Goal: Transaction & Acquisition: Purchase product/service

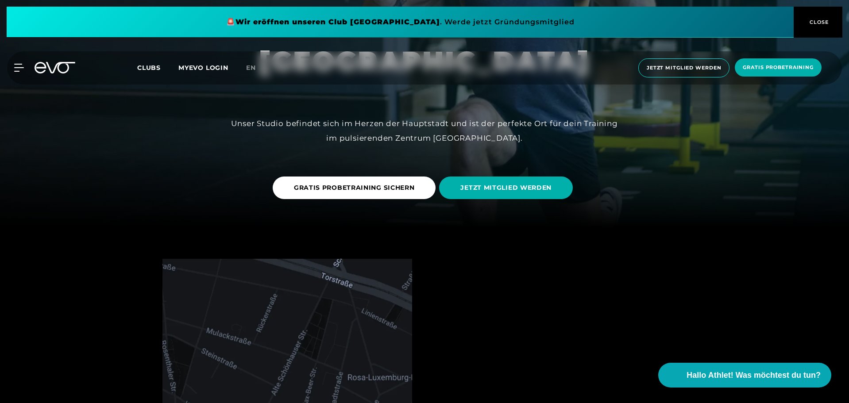
scroll to position [177, 0]
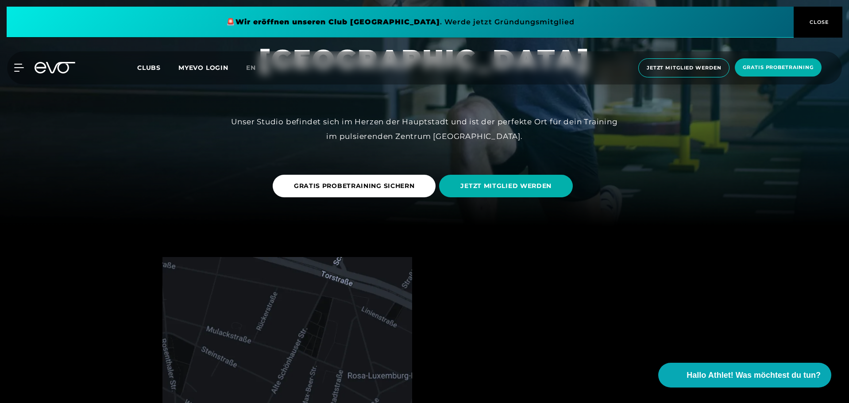
click at [567, 214] on div at bounding box center [424, 24] width 849 height 403
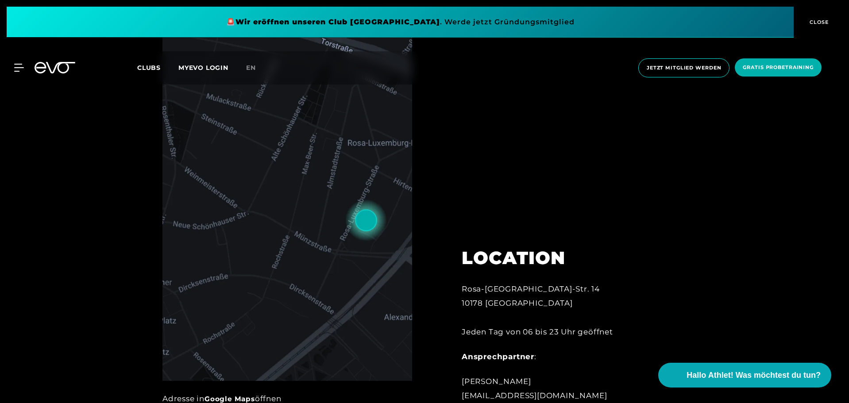
scroll to position [425, 0]
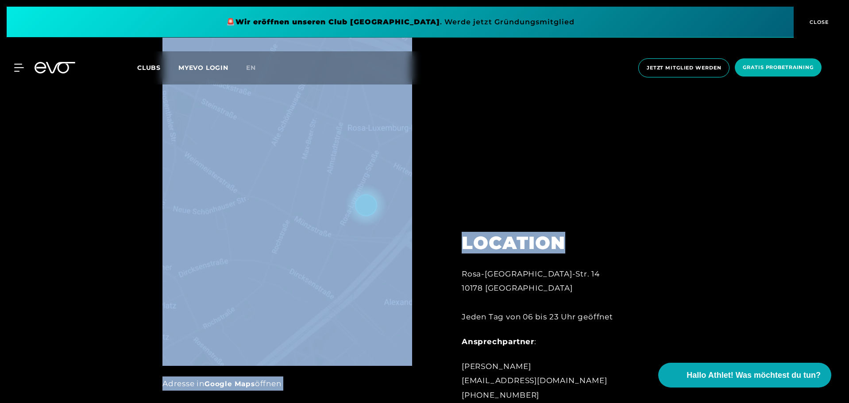
drag, startPoint x: 848, startPoint y: 74, endPoint x: 849, endPoint y: 97, distance: 22.6
click at [741, 164] on div at bounding box center [424, 210] width 849 height 465
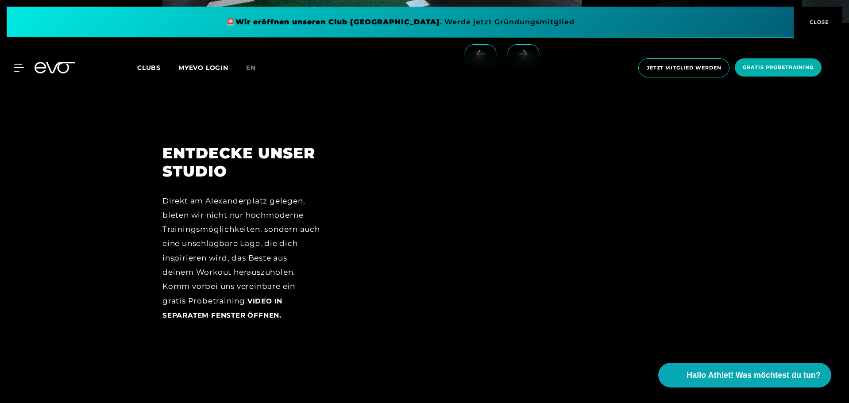
scroll to position [1168, 0]
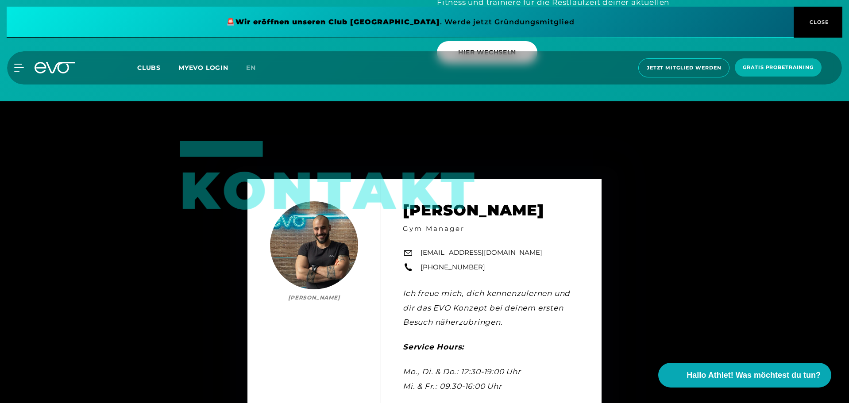
scroll to position [2778, 0]
click at [145, 70] on span "Clubs" at bounding box center [148, 68] width 23 height 8
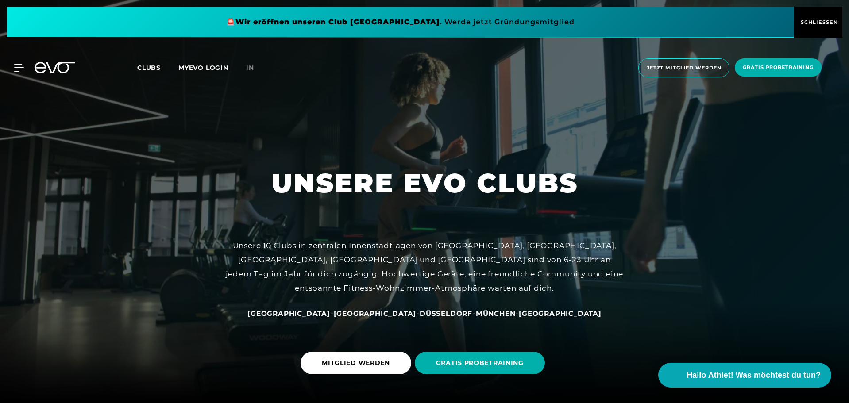
drag, startPoint x: 696, startPoint y: 24, endPoint x: 638, endPoint y: 131, distance: 122.1
click at [638, 131] on div at bounding box center [424, 201] width 849 height 403
click at [696, 128] on div at bounding box center [424, 201] width 849 height 403
click at [821, 21] on span "CLOSE" at bounding box center [818, 22] width 22 height 8
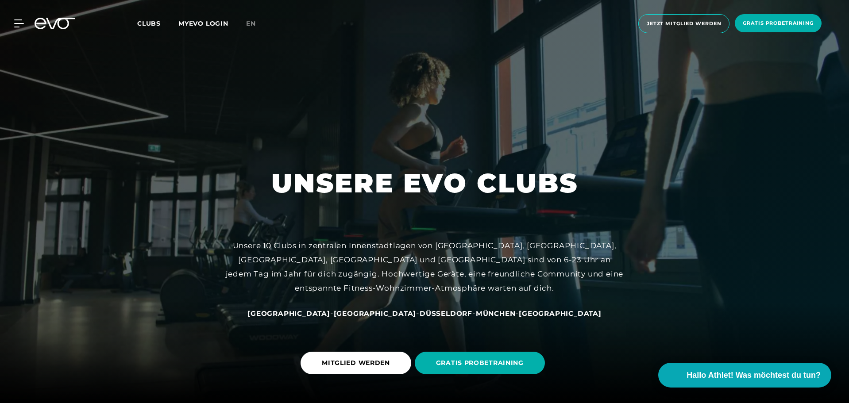
click at [599, 156] on div at bounding box center [424, 201] width 849 height 403
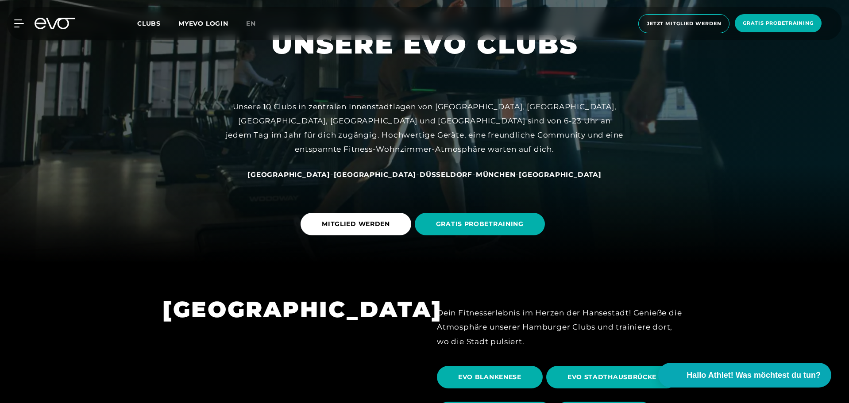
scroll to position [159, 0]
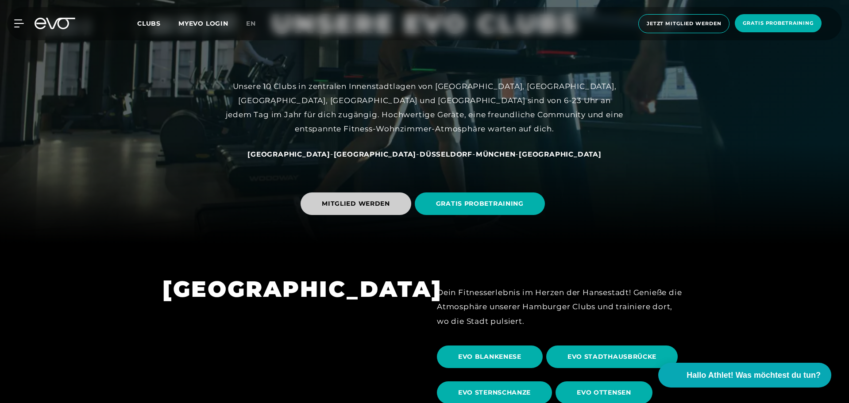
click at [377, 201] on span "MITGLIED WERDEN" at bounding box center [356, 203] width 68 height 9
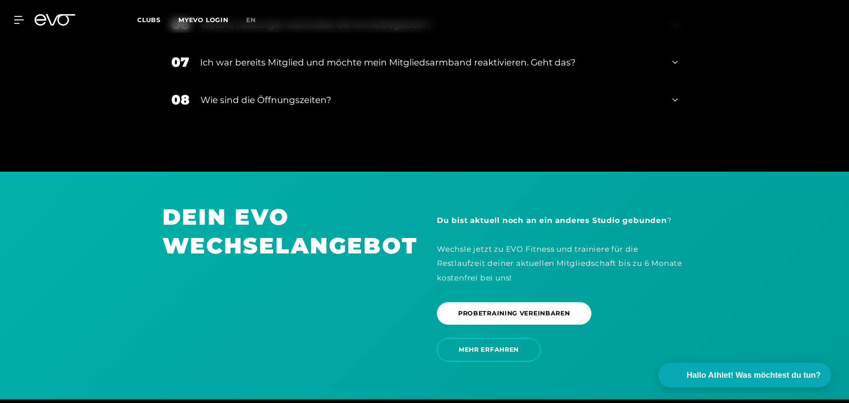
scroll to position [1516, 0]
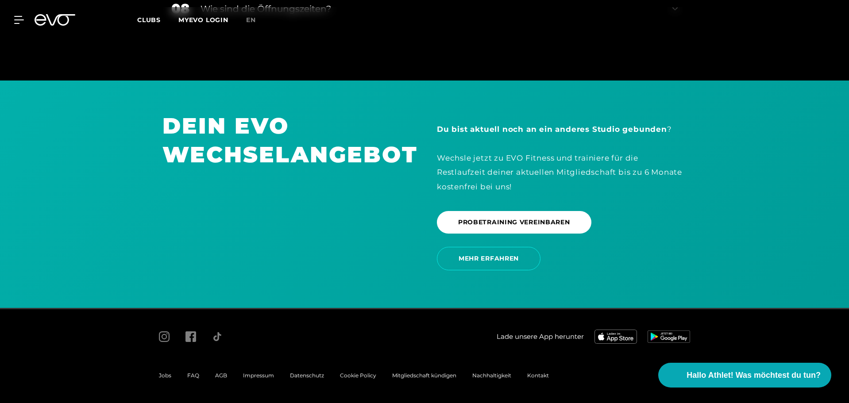
click at [283, 178] on div "DEIN EVO WECHSELANGEBOT" at bounding box center [287, 193] width 274 height 165
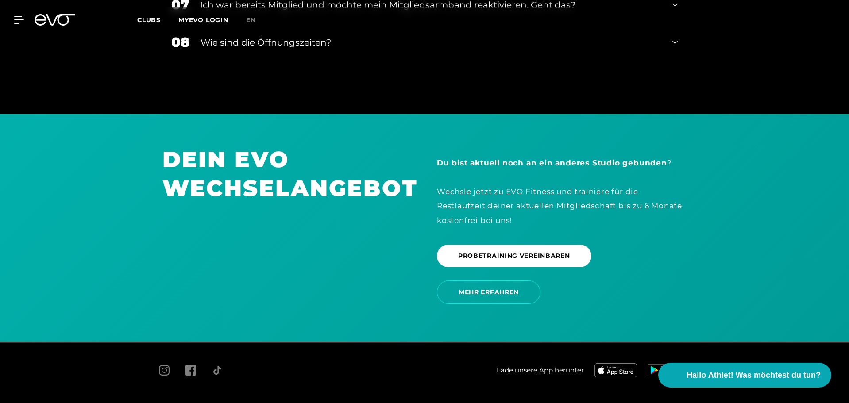
scroll to position [1481, 0]
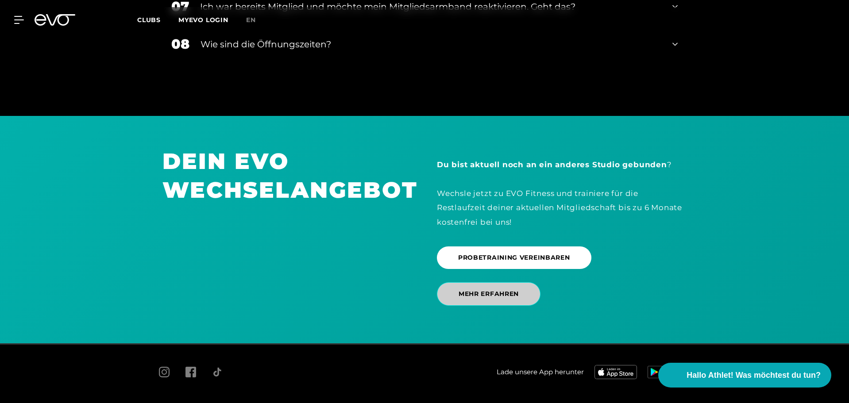
click at [504, 300] on span "MEHR ERFAHREN" at bounding box center [489, 293] width 104 height 23
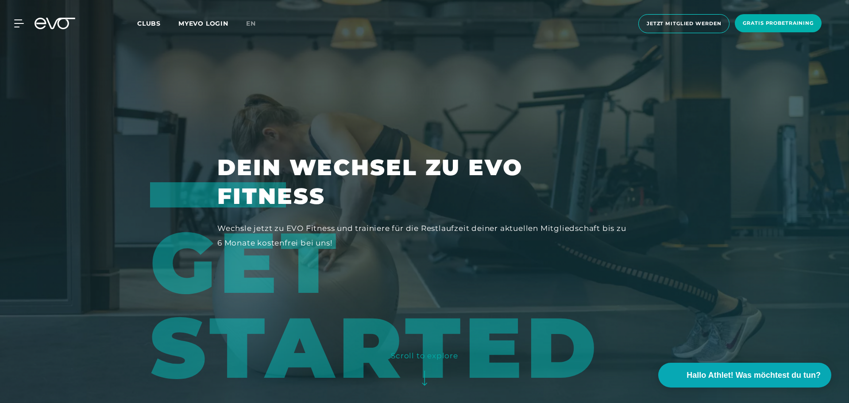
click at [467, 241] on div "Wechsle jetzt zu EVO Fitness und trainiere für die Restlaufzeit deiner aktuelle…" at bounding box center [424, 235] width 414 height 29
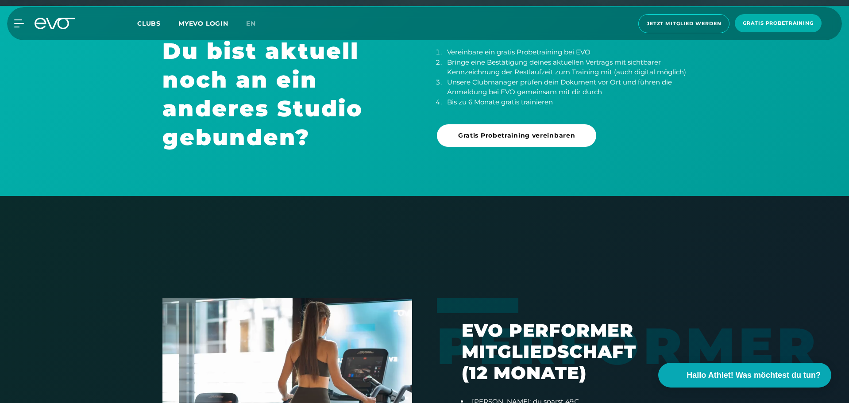
scroll to position [407, 0]
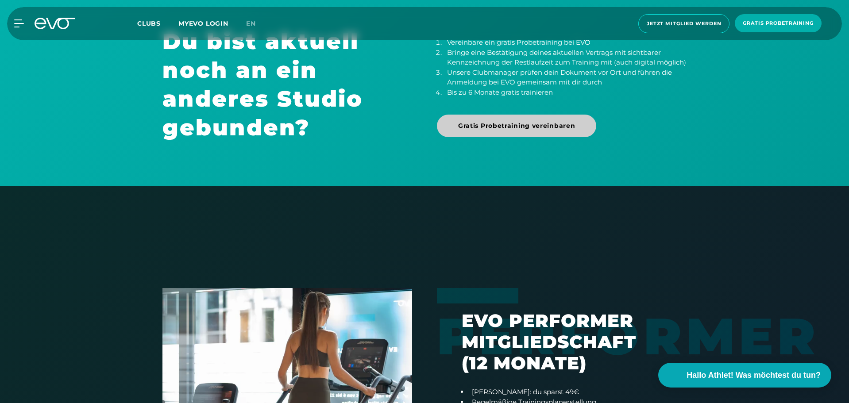
click at [534, 131] on span "Gratis Probetraining vereinbaren" at bounding box center [516, 125] width 117 height 9
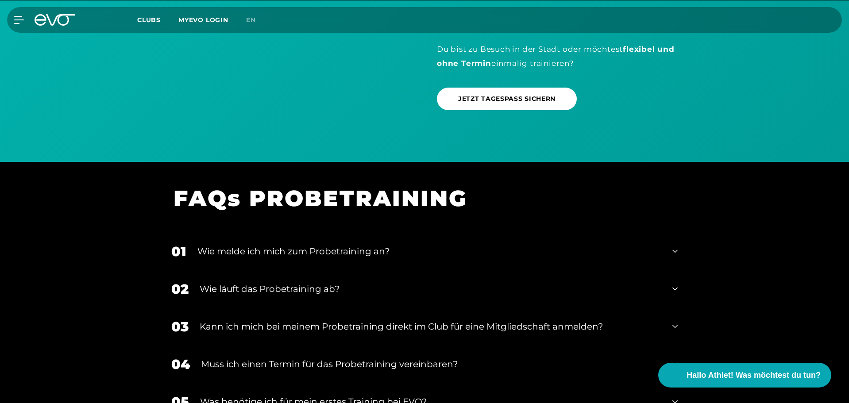
scroll to position [697, 0]
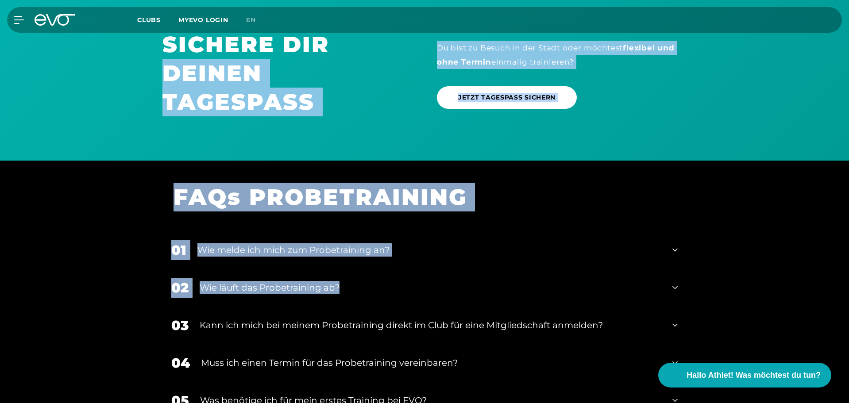
drag, startPoint x: 159, startPoint y: 61, endPoint x: 448, endPoint y: 289, distance: 367.6
click at [448, 289] on div "Sichere dir dein kostenloses Probetraining Wähle zunächst den Club aus, an dem …" at bounding box center [424, 138] width 849 height 1670
click at [97, 119] on section "SICHERE DIR DEINEN TAGESPASS Du bist zu Besuch in der Stadt oder möchtest flexi…" at bounding box center [424, 79] width 849 height 161
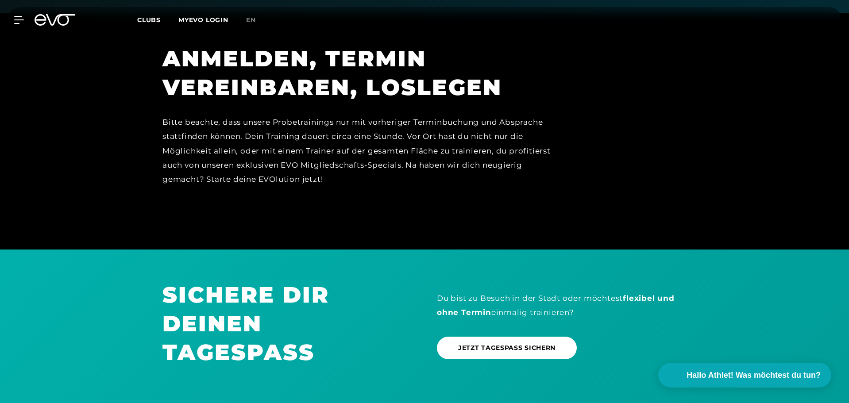
scroll to position [467, 0]
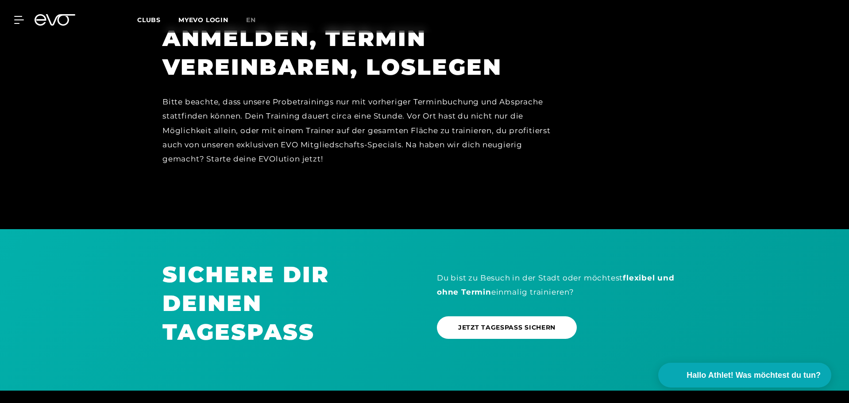
click at [593, 325] on div "JETZT TAGESPASS SICHERN" at bounding box center [562, 328] width 250 height 36
click at [535, 323] on span "JETZT TAGESPASS SICHERN" at bounding box center [506, 327] width 97 height 9
click at [54, 16] on icon at bounding box center [55, 20] width 41 height 12
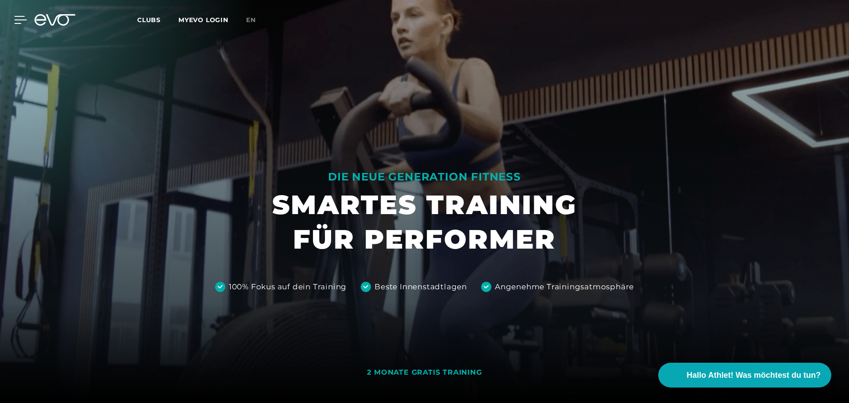
click at [17, 20] on icon at bounding box center [21, 19] width 12 height 7
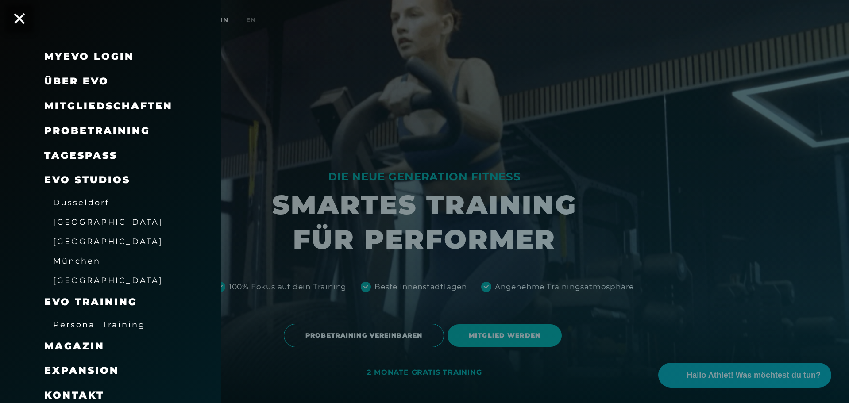
scroll to position [30, 0]
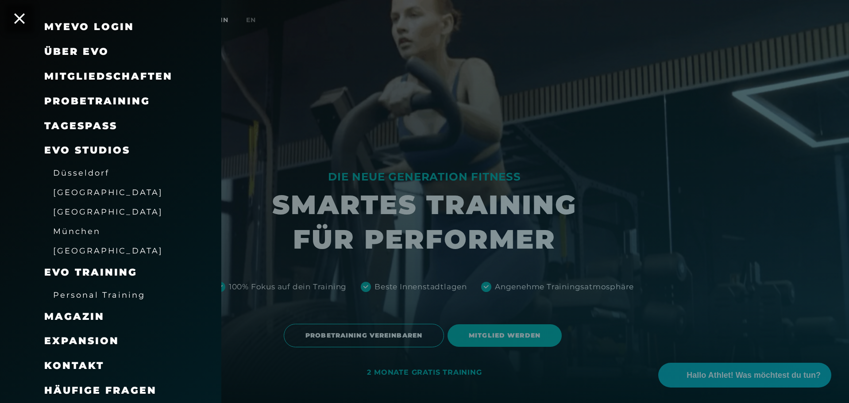
click at [347, 277] on div at bounding box center [424, 201] width 849 height 403
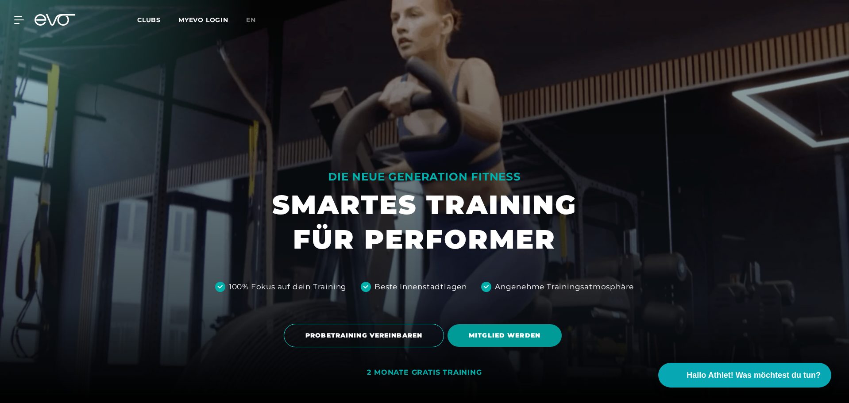
click at [502, 331] on span "MITGLIED WERDEN" at bounding box center [505, 335] width 72 height 9
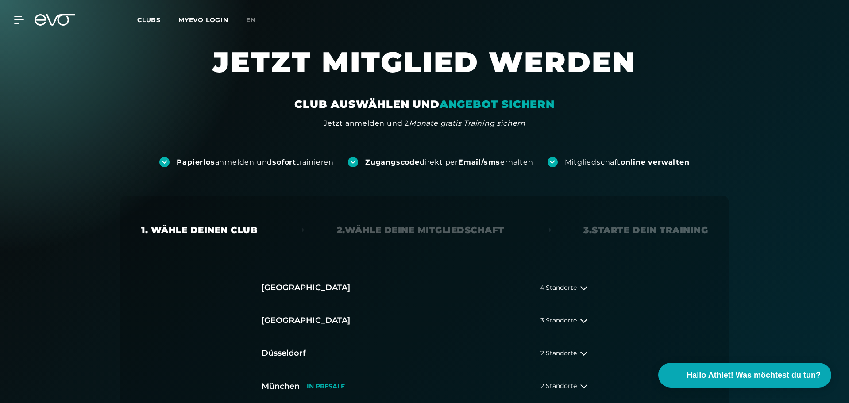
click at [568, 263] on div "1. Wähle deinen Club 2. Wähle deine Mitgliedschaft 3. Starte dein Training [GEO…" at bounding box center [424, 323] width 609 height 254
drag, startPoint x: 847, startPoint y: 62, endPoint x: 847, endPoint y: 69, distance: 7.1
click at [847, 69] on section "JETZT MITGLIED WERDEN CLUB AUSWÄHLEN UND ANGEBOT SICHERN Jetzt anmelden und 2 M…" at bounding box center [424, 86] width 849 height 85
click at [779, 80] on section "JETZT MITGLIED WERDEN CLUB AUSWÄHLEN UND ANGEBOT SICHERN Jetzt anmelden und 2 M…" at bounding box center [424, 86] width 849 height 85
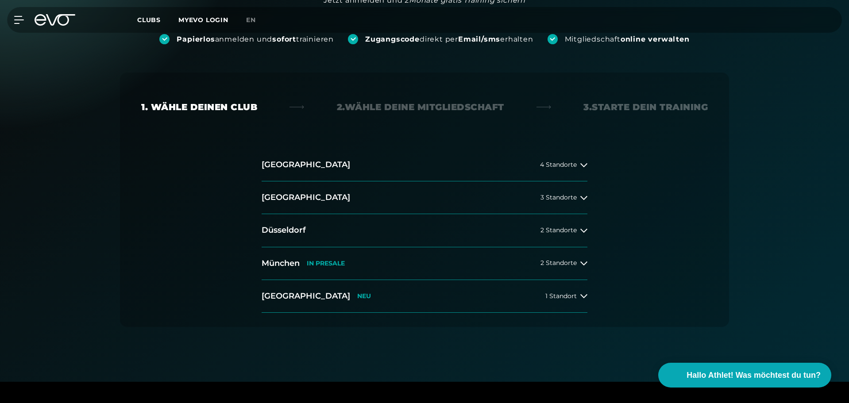
scroll to position [124, 0]
click at [578, 194] on div "3 Standorte" at bounding box center [563, 196] width 47 height 7
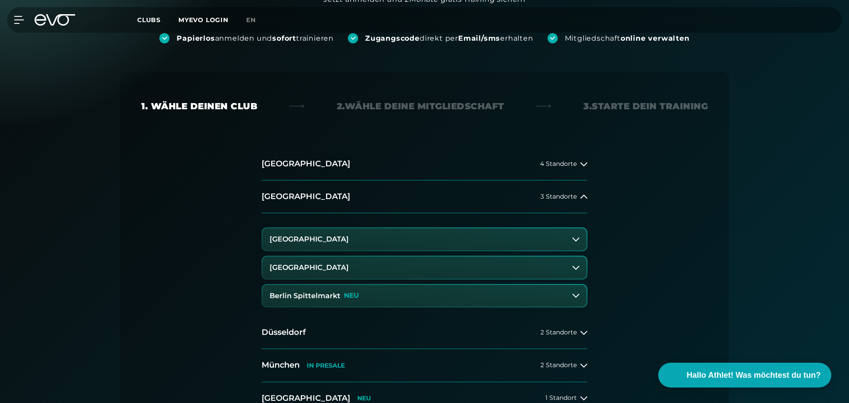
click at [642, 228] on div "[GEOGRAPHIC_DATA] 4 Standorte [GEOGRAPHIC_DATA] 3 Standorte [GEOGRAPHIC_DATA] A…" at bounding box center [424, 288] width 566 height 281
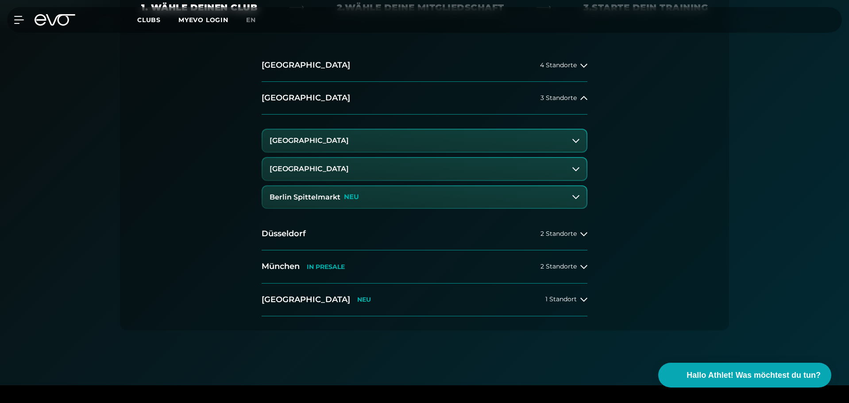
scroll to position [230, 0]
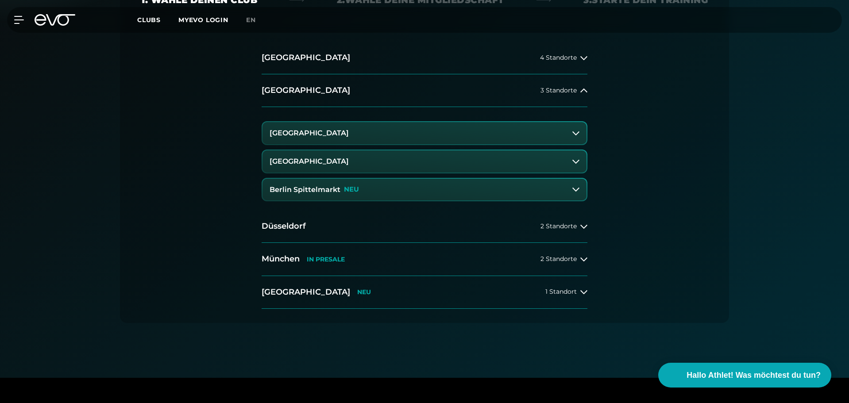
click at [329, 131] on h3 "[GEOGRAPHIC_DATA]" at bounding box center [308, 133] width 79 height 8
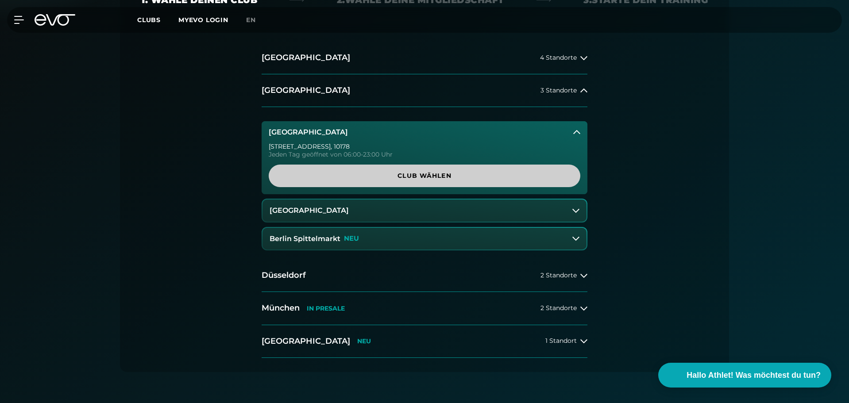
click at [368, 170] on link "Club wählen" at bounding box center [424, 176] width 311 height 23
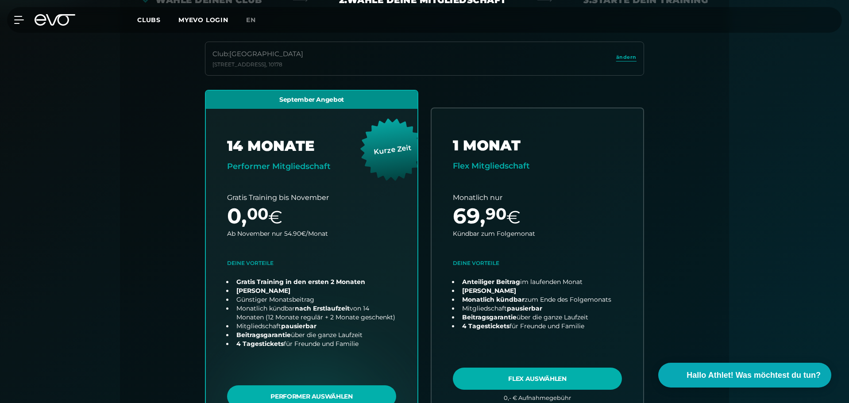
scroll to position [196, 0]
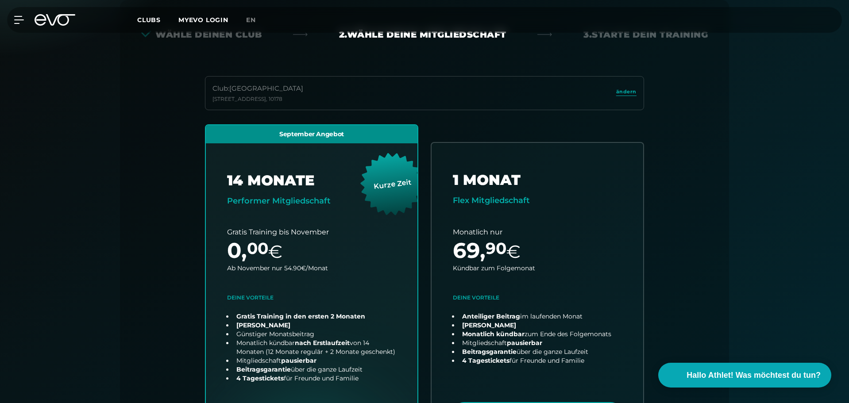
click at [143, 146] on div "Club : [STREET_ADDRESS] September Angebot 14 MONATE Performer Mitgliedschaft Ku…" at bounding box center [424, 282] width 566 height 412
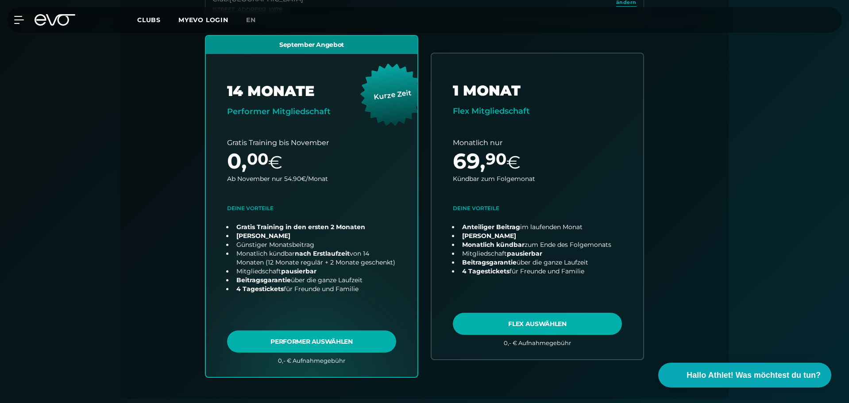
scroll to position [284, 0]
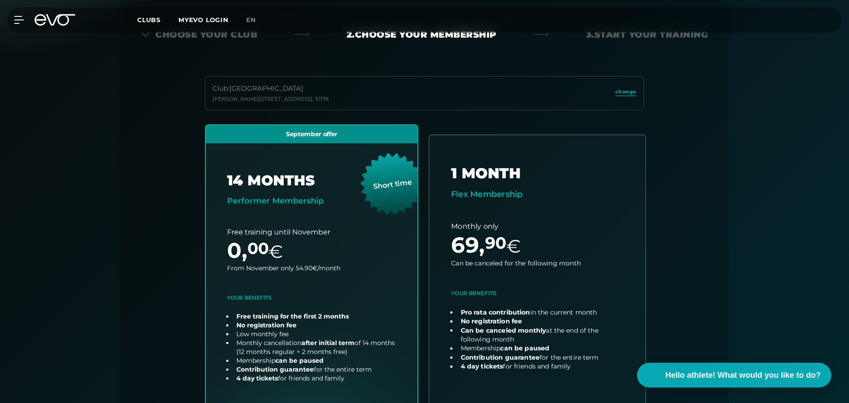
click at [642, 176] on link "choose plan" at bounding box center [537, 295] width 216 height 321
click at [187, 181] on div "Club : Berlin Alexanderplatz Rosa-Luxemburg-Straße 14 , 10178 change September …" at bounding box center [424, 282] width 566 height 412
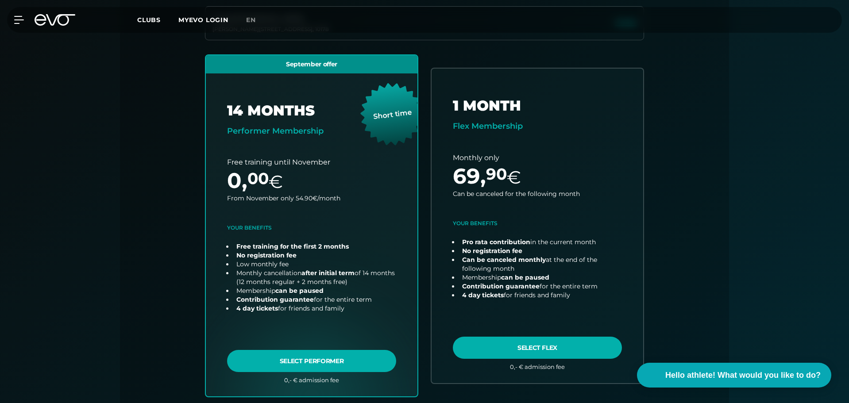
scroll to position [266, 0]
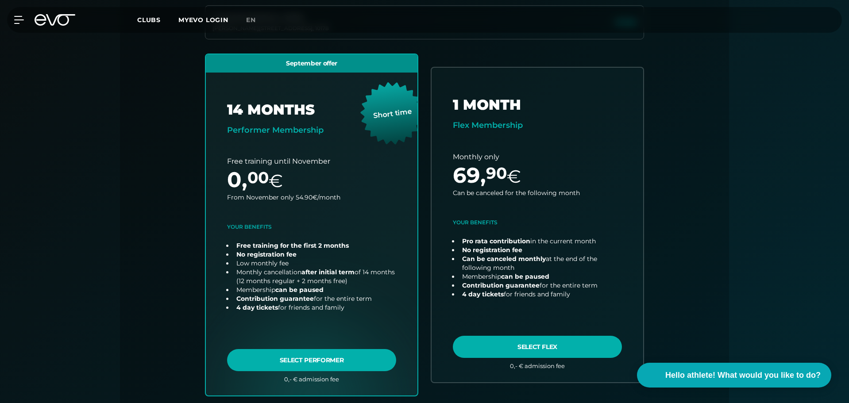
click at [841, 53] on div "Register paperlessly and train immediately Receive access code directly via ema…" at bounding box center [424, 231] width 849 height 738
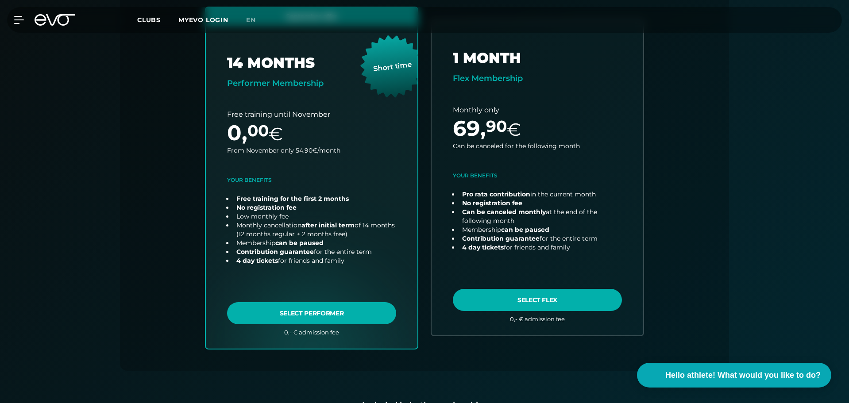
scroll to position [301, 0]
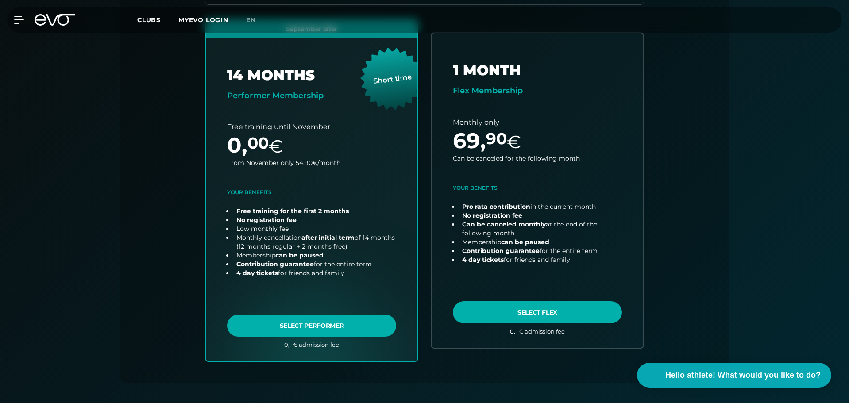
click at [146, 143] on div "Club : Berlin Alexanderplatz Rosa-Luxemburg-Straße 14 , 10178 change September …" at bounding box center [424, 177] width 566 height 412
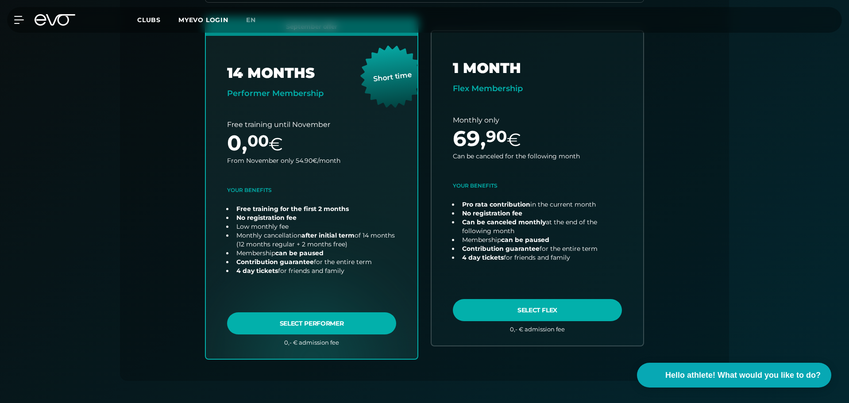
scroll to position [300, 0]
